Goal: Navigation & Orientation: Go to known website

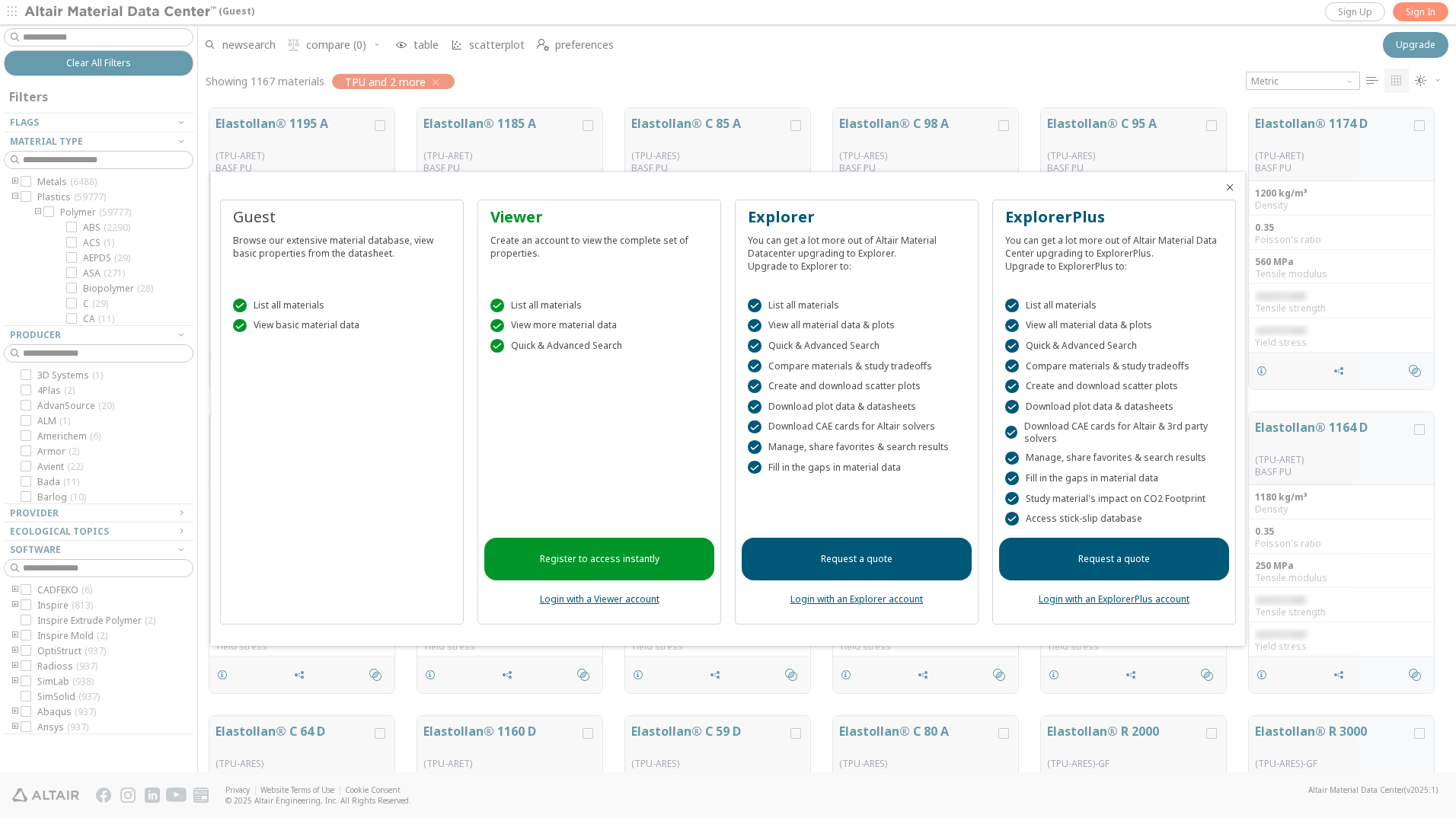
scroll to position [12, 12]
click at [591, 600] on link "Login with a Viewer account" at bounding box center [599, 599] width 119 height 13
